Goal: Check status: Check status

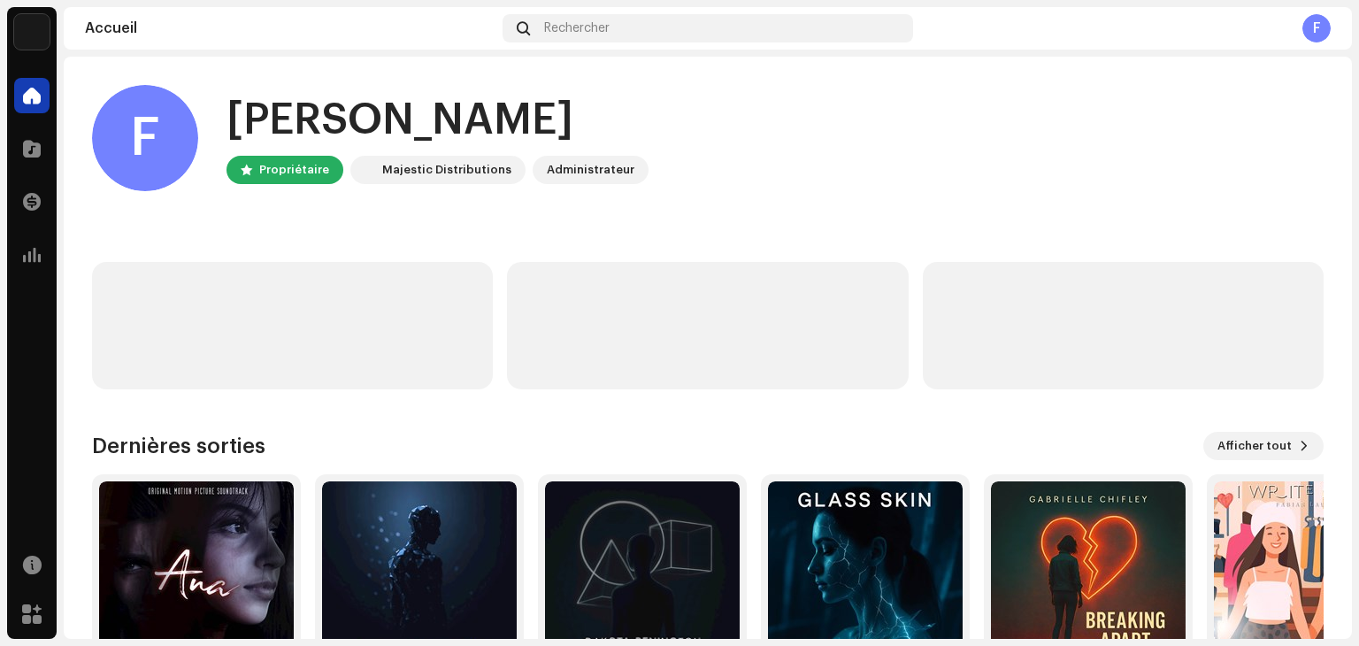
scroll to position [119, 0]
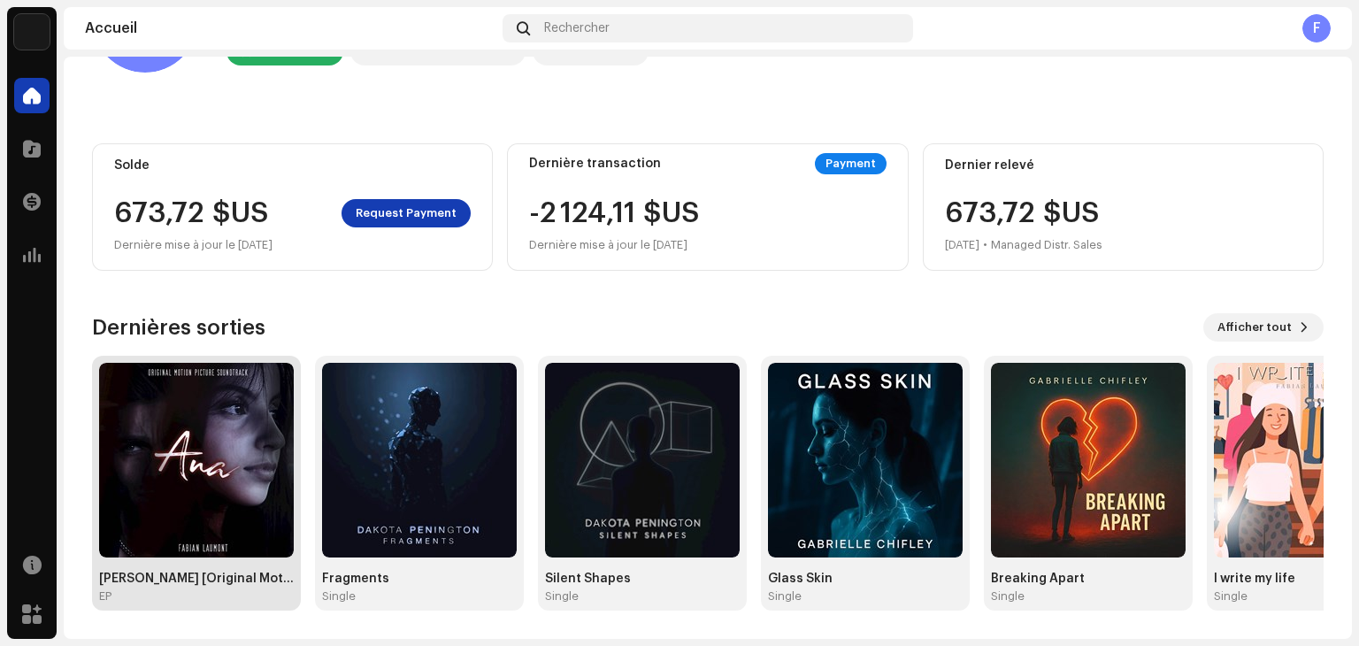
click at [180, 507] on img at bounding box center [196, 460] width 195 height 195
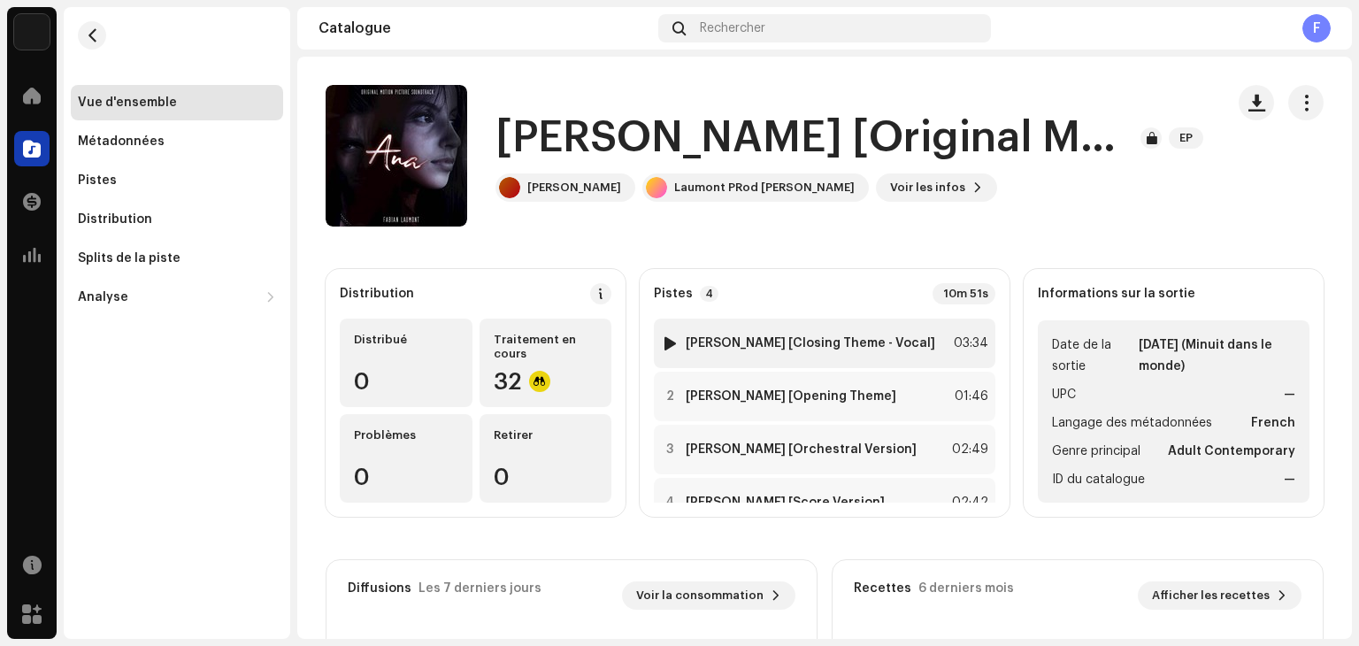
click at [677, 346] on div at bounding box center [670, 343] width 13 height 14
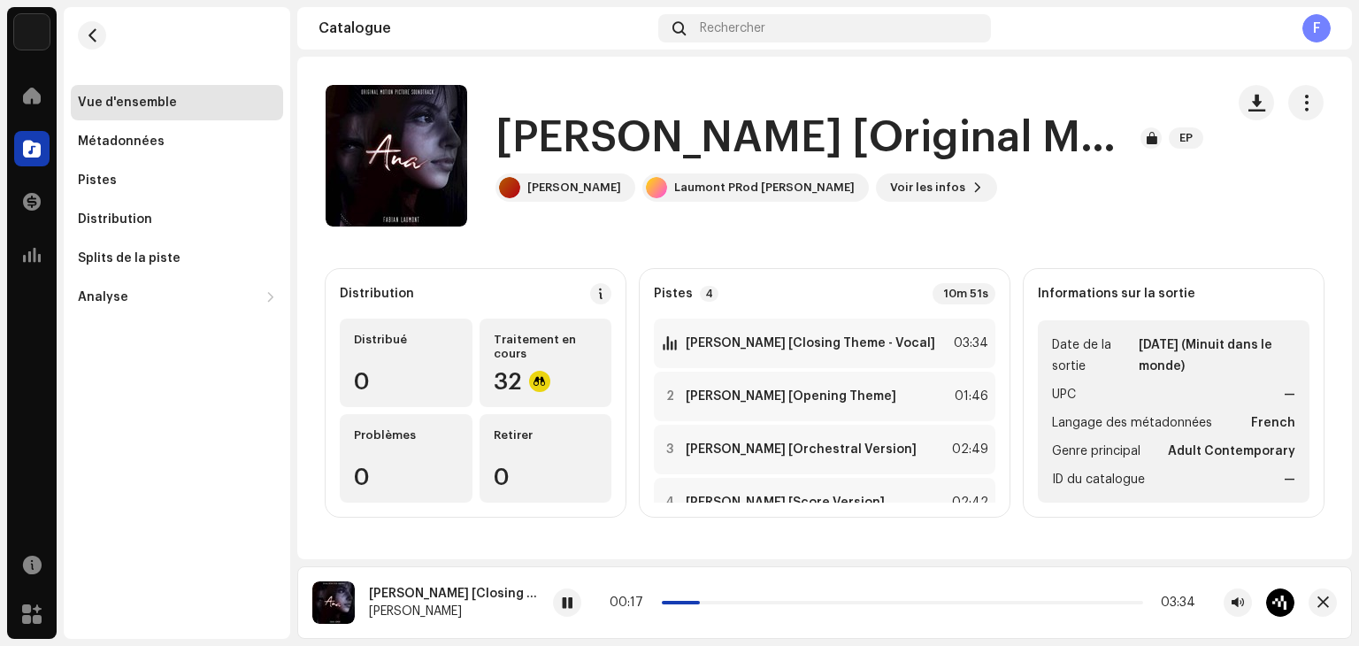
click at [142, 238] on div "Vue d'ensemble Métadonnées Pistes Distribution Splits de la piste Analyse Conso…" at bounding box center [177, 200] width 212 height 230
click at [155, 213] on div "Distribution" at bounding box center [177, 219] width 198 height 14
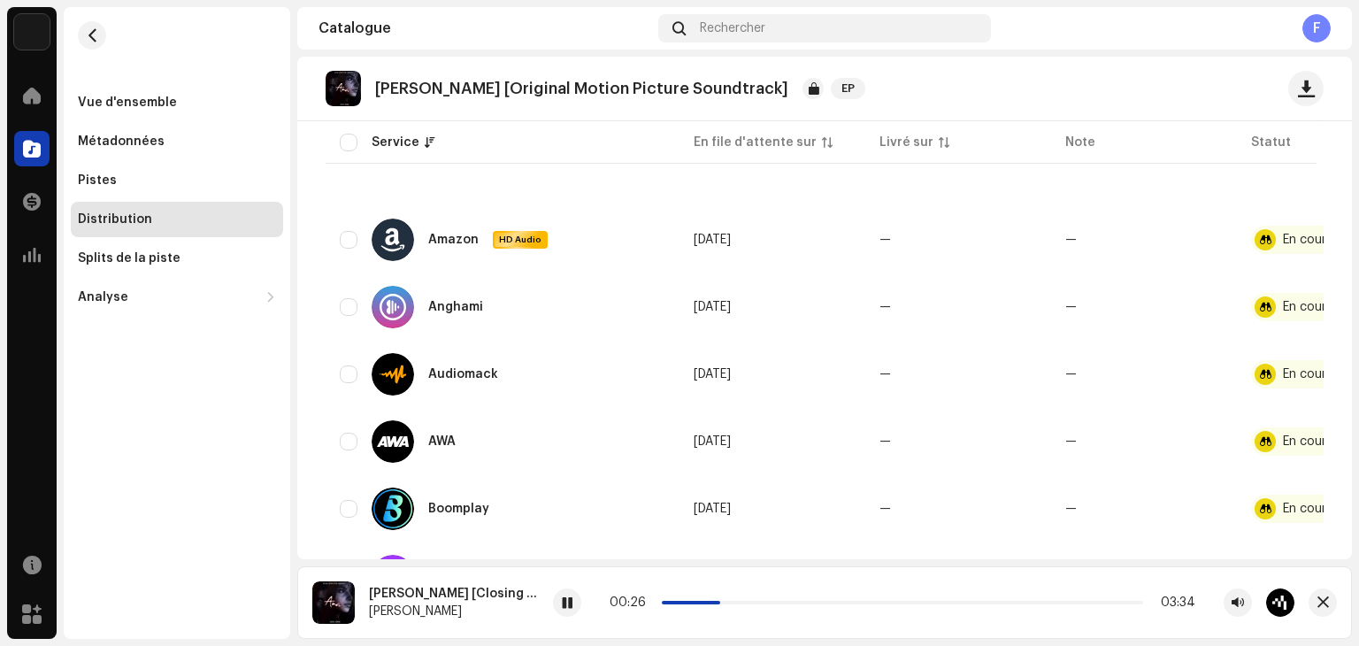
scroll to position [442, 0]
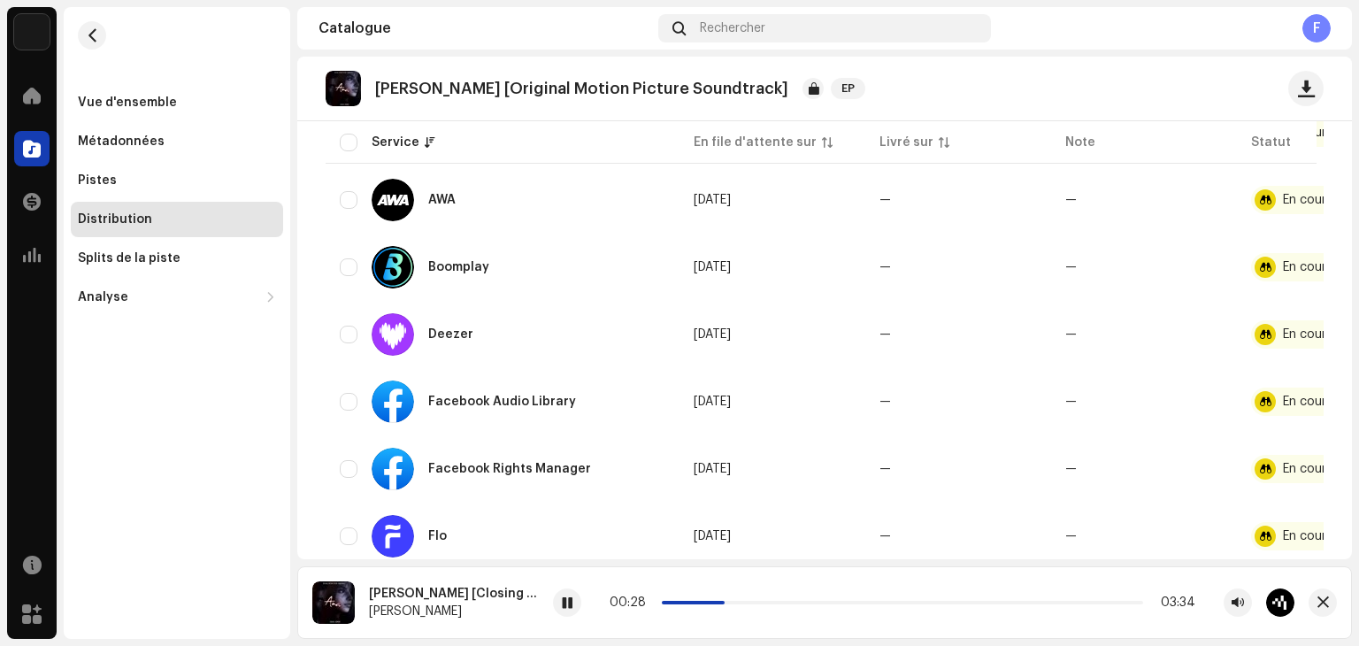
click at [905, 611] on div "00:28 03:34" at bounding box center [923, 602] width 741 height 28
click at [912, 606] on div "00:29 03:34" at bounding box center [903, 602] width 586 height 14
click at [918, 603] on p-slider at bounding box center [902, 603] width 481 height 4
click at [88, 34] on span "button" at bounding box center [92, 35] width 13 height 14
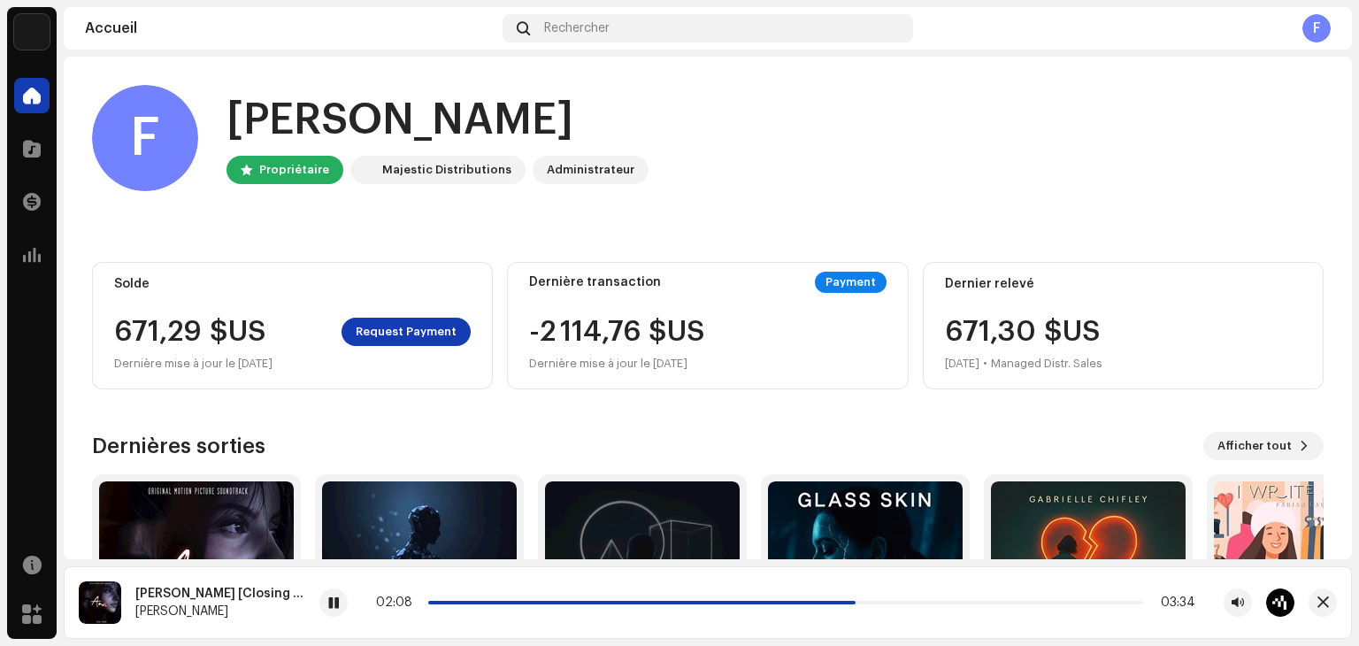
scroll to position [198, 0]
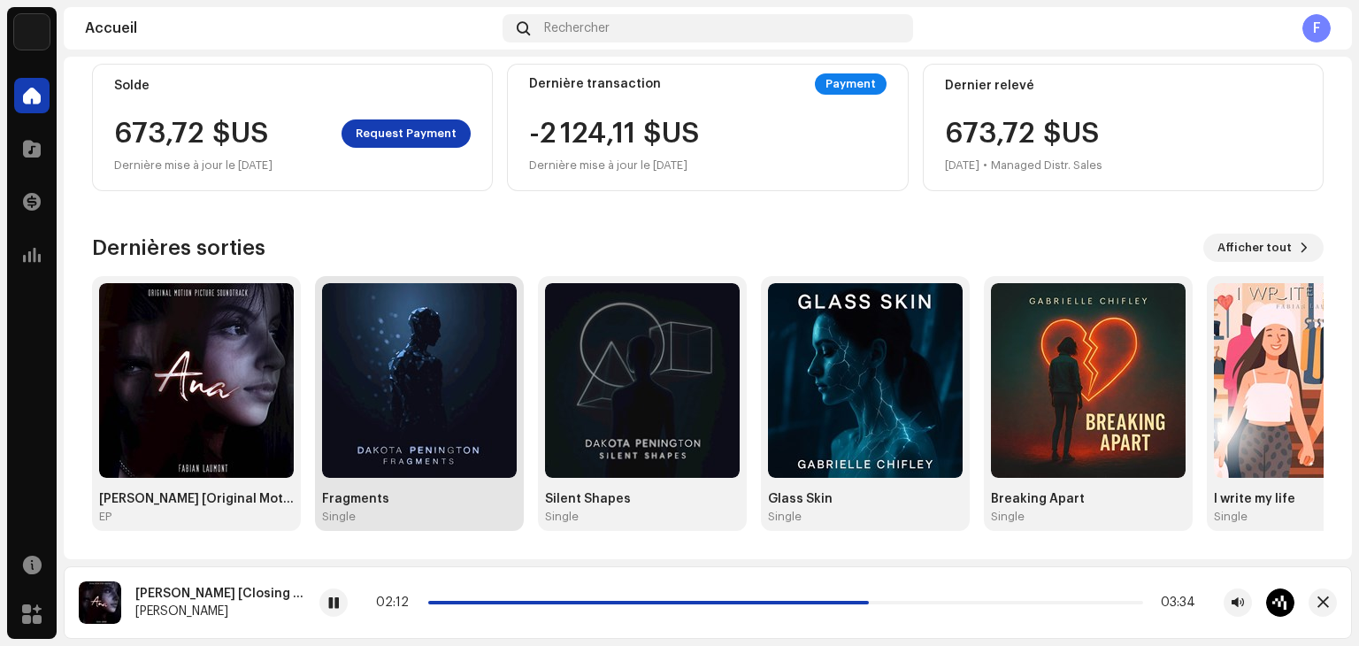
click at [470, 407] on img at bounding box center [419, 380] width 195 height 195
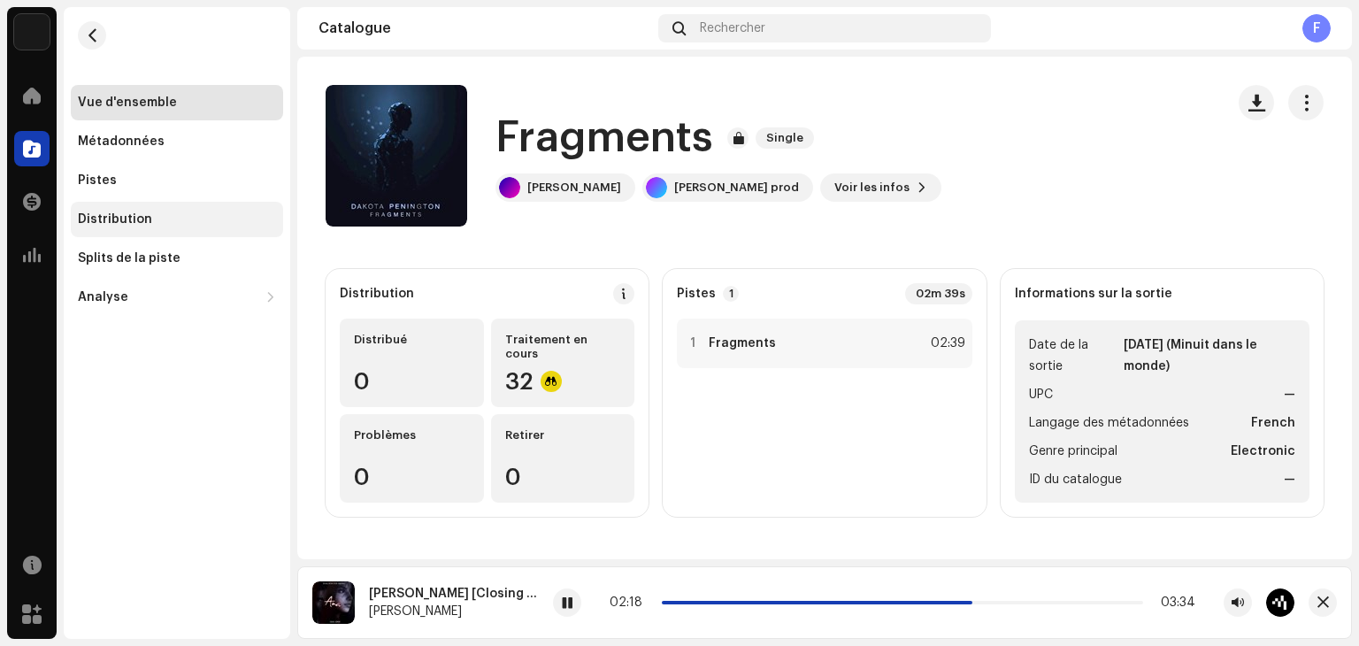
click at [104, 221] on div "Distribution" at bounding box center [115, 219] width 74 height 14
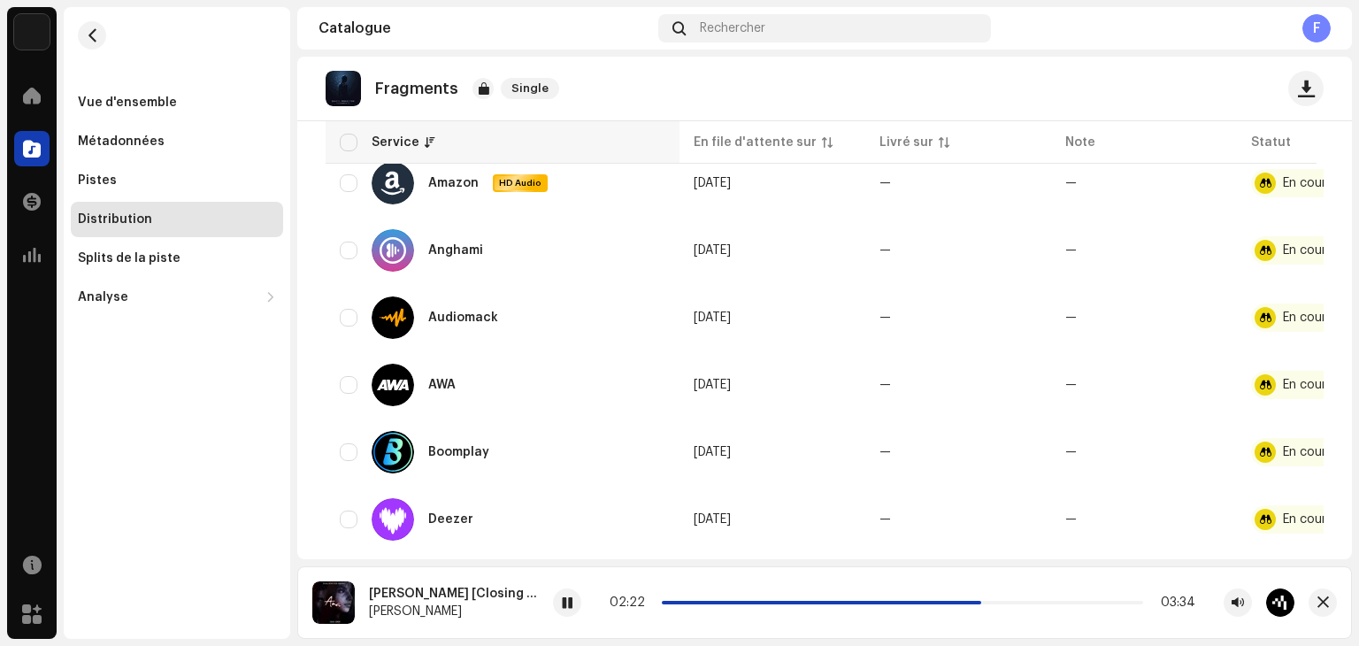
scroll to position [354, 0]
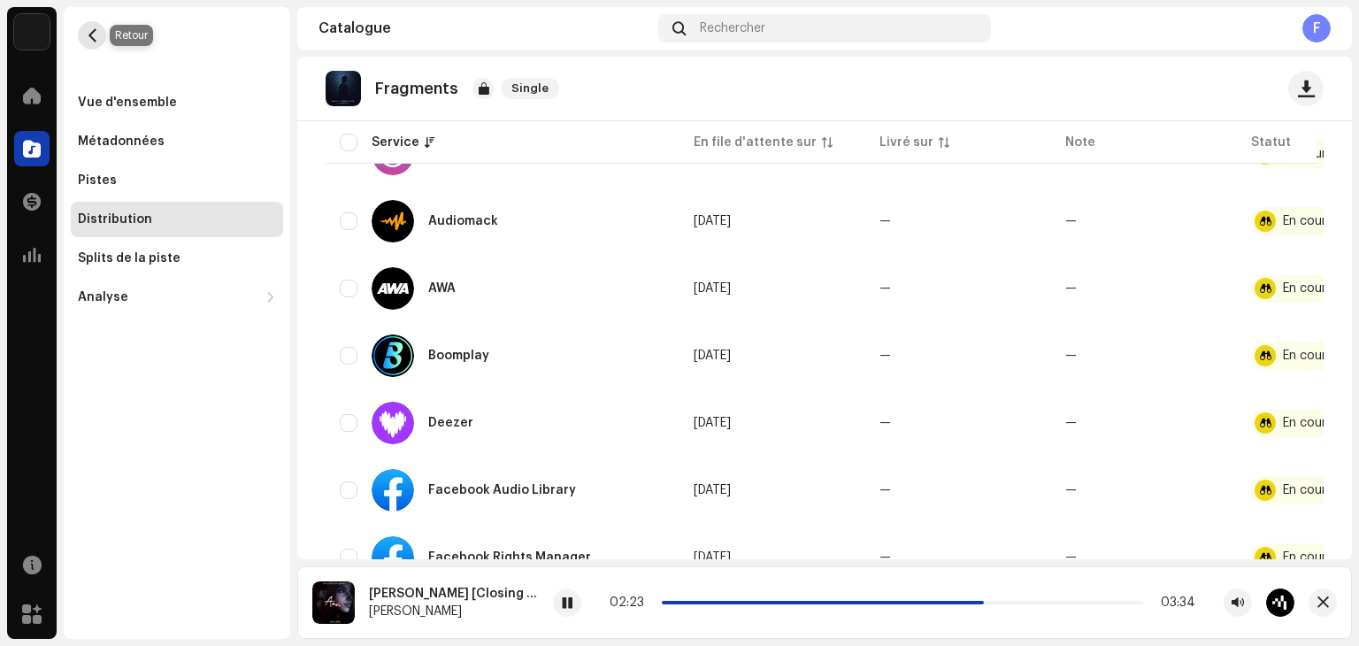
click at [90, 24] on button "button" at bounding box center [92, 35] width 28 height 28
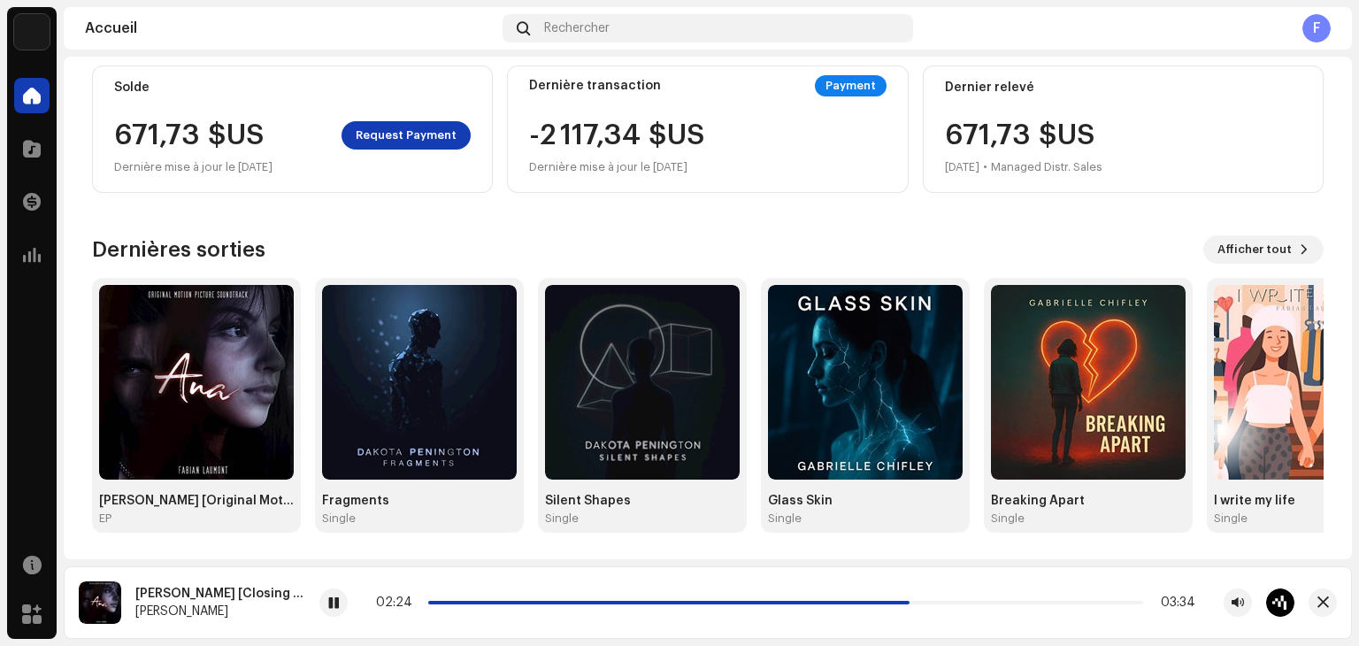
scroll to position [198, 0]
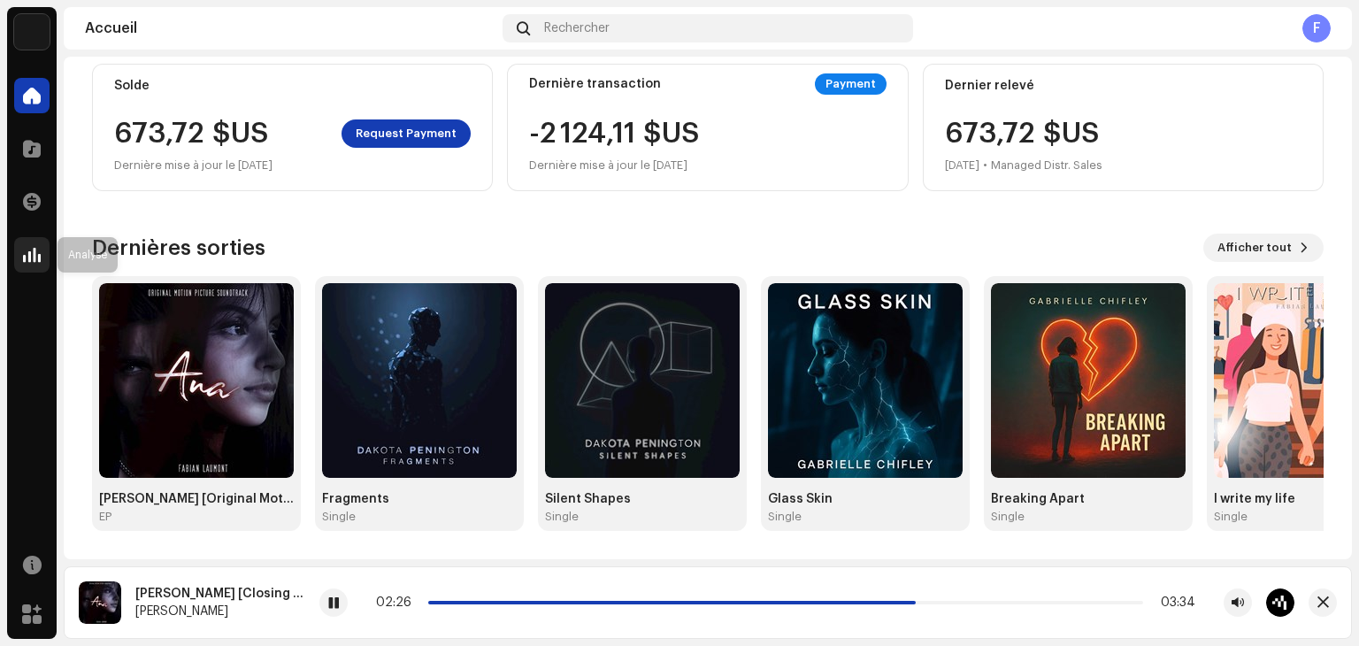
click at [16, 262] on div at bounding box center [31, 254] width 35 height 35
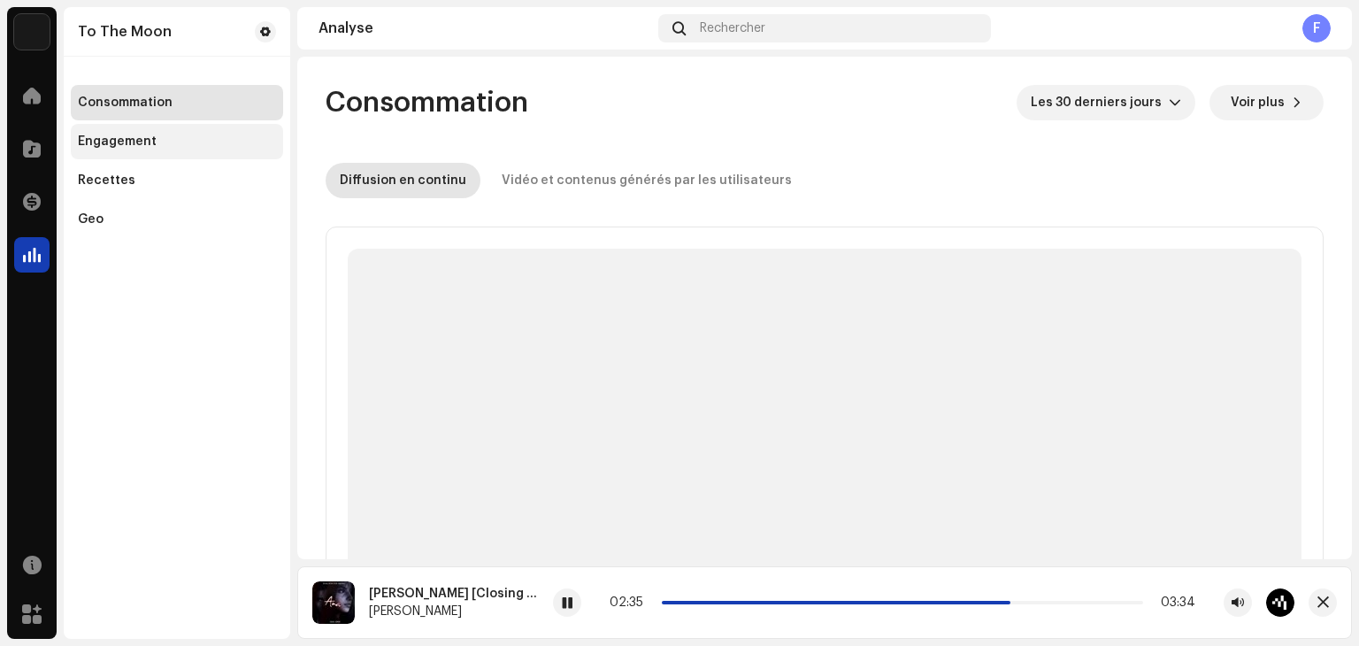
click at [131, 133] on div "Engagement" at bounding box center [177, 141] width 212 height 35
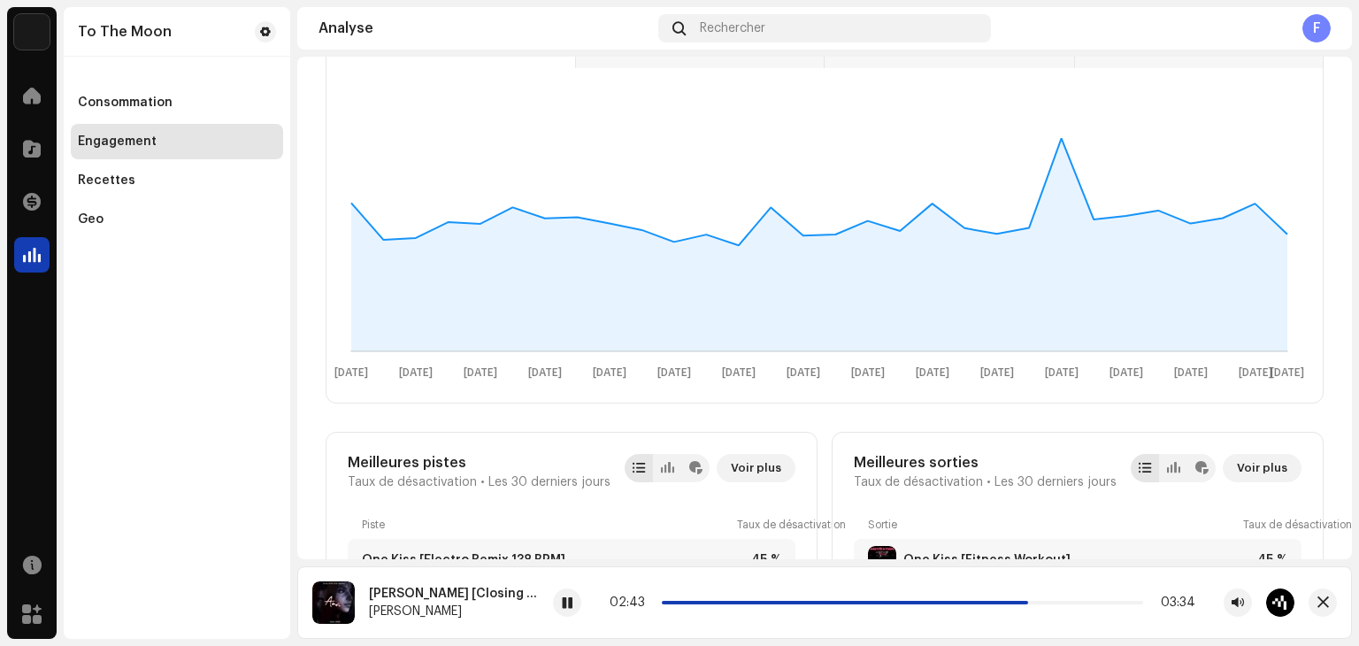
scroll to position [177, 0]
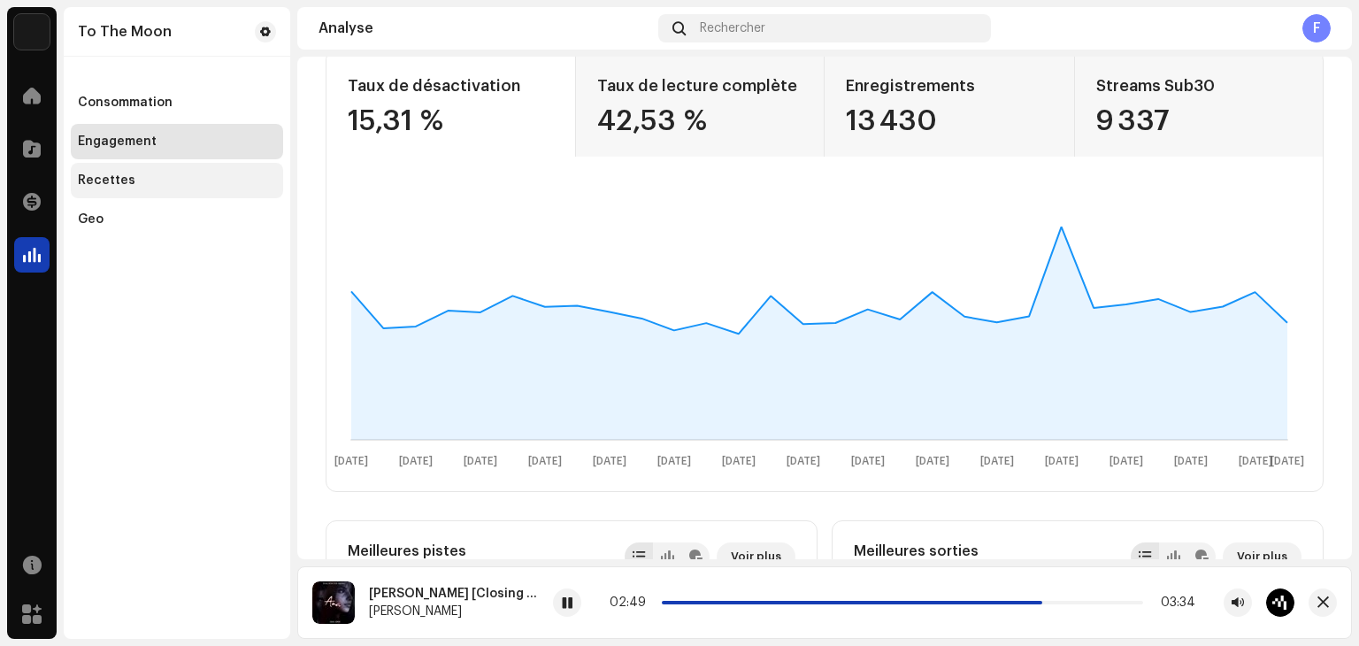
click at [149, 166] on div "Recettes" at bounding box center [177, 180] width 212 height 35
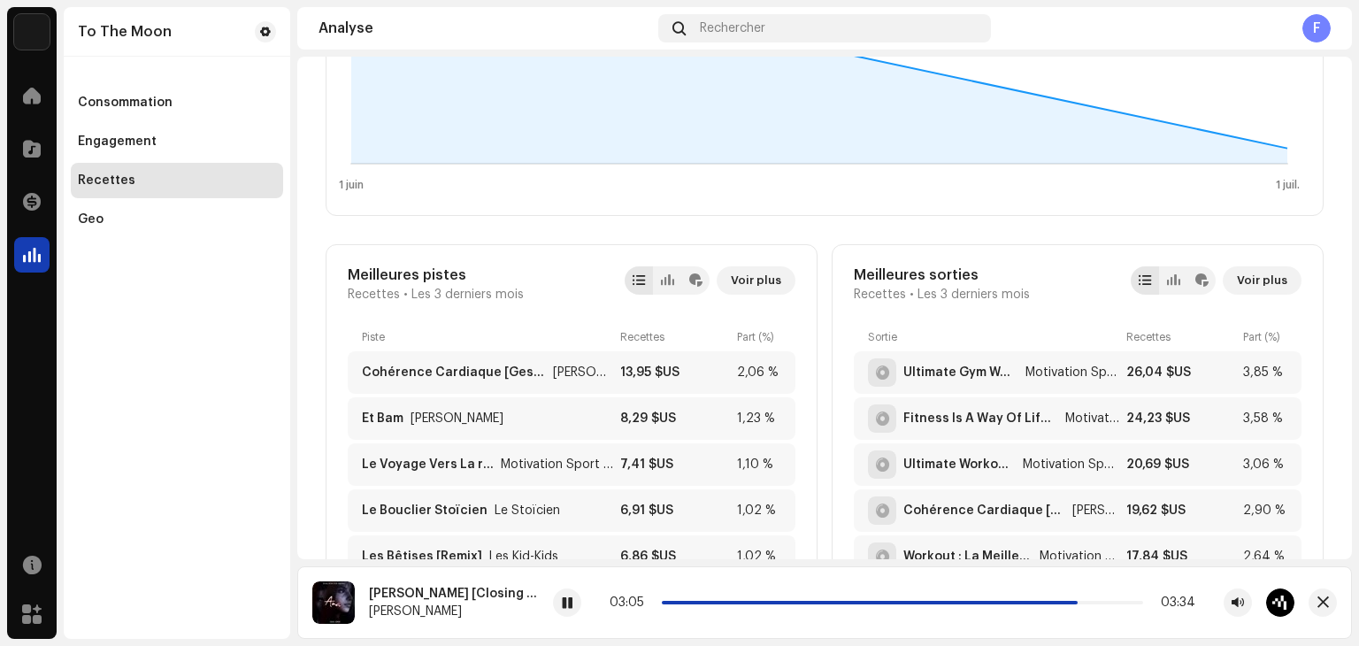
scroll to position [531, 0]
